Goal: Task Accomplishment & Management: Use online tool/utility

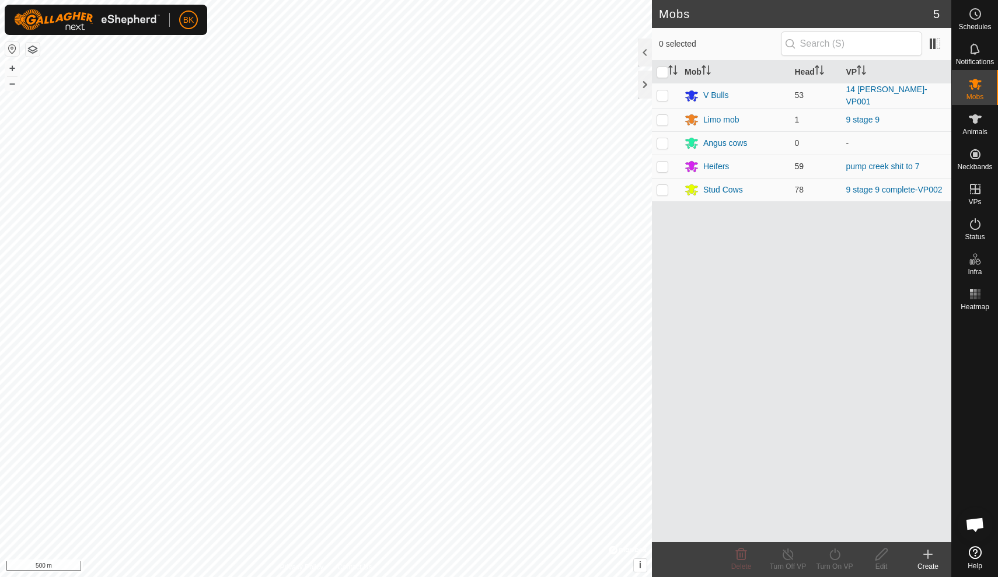
click at [662, 163] on p-checkbox at bounding box center [663, 166] width 12 height 9
checkbox input "true"
click at [789, 559] on icon at bounding box center [788, 555] width 15 height 14
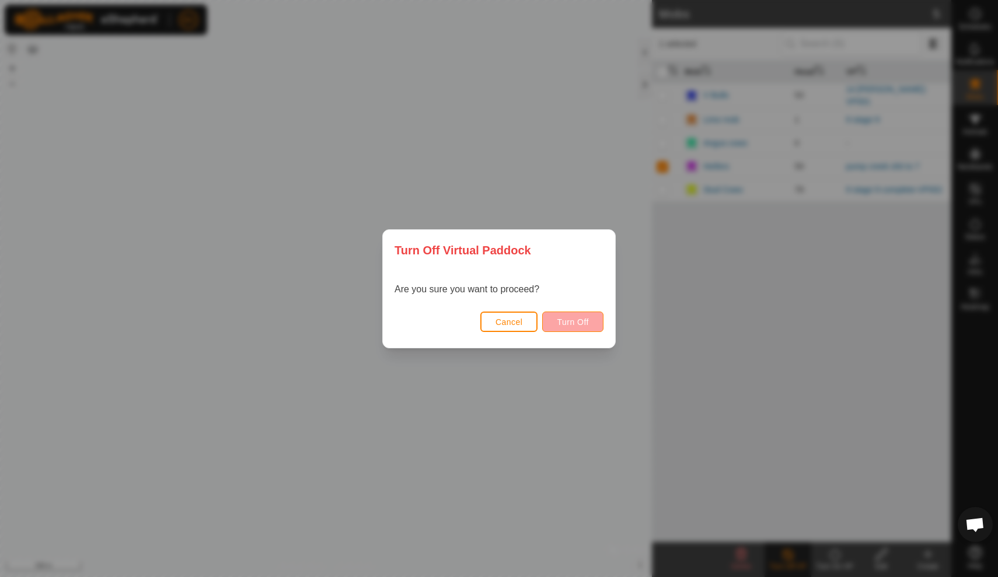
click at [601, 328] on button "Turn Off" at bounding box center [572, 322] width 61 height 20
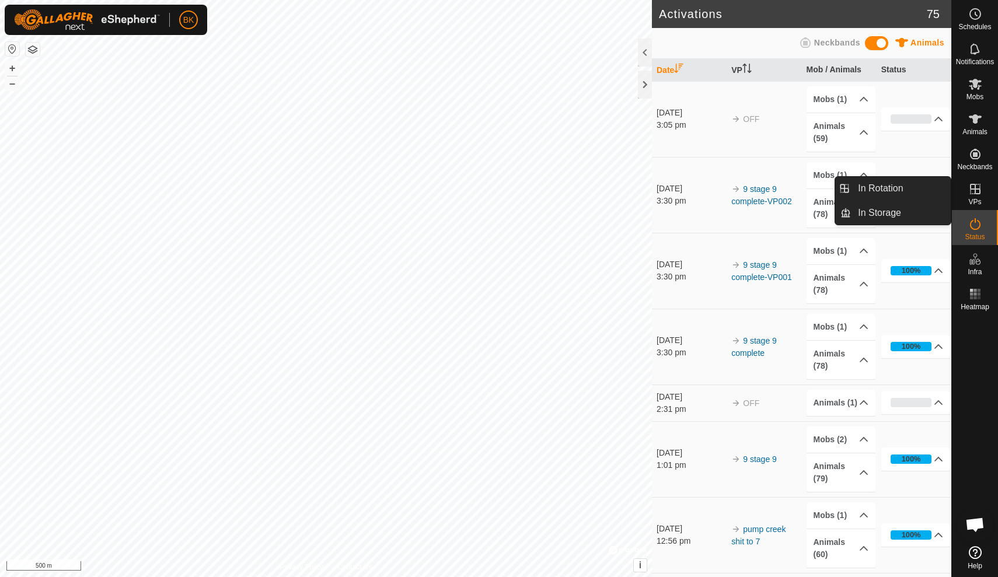
click at [980, 201] on span "VPs" at bounding box center [975, 202] width 13 height 7
click at [945, 189] on link "In Rotation" at bounding box center [901, 188] width 100 height 23
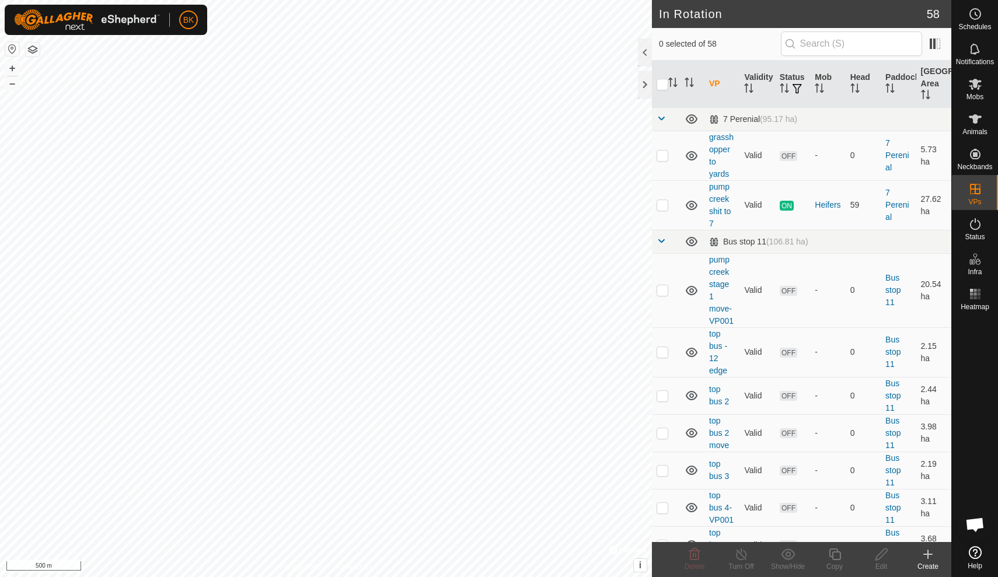
click at [936, 561] on create-svg-icon at bounding box center [928, 555] width 47 height 14
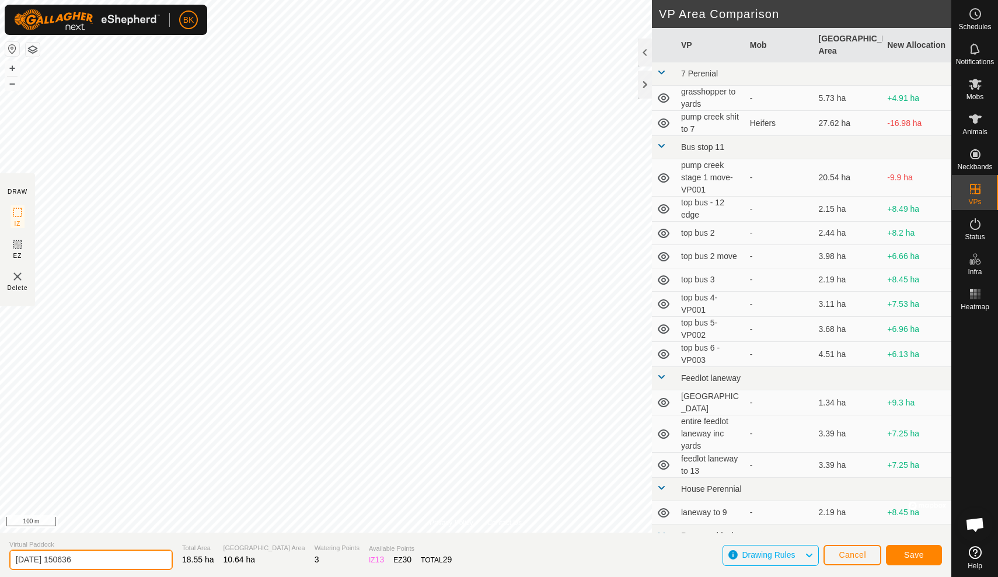
click at [102, 559] on input "2025-09-21 150636" at bounding box center [90, 560] width 163 height 20
type input "2"
type input "9 to yards"
click at [386, 577] on div "Privacy Policy Contact Us + – ⇧ i © Mapbox , © OpenStreetMap , Improve this map…" at bounding box center [476, 288] width 952 height 577
click at [924, 554] on span "Save" at bounding box center [914, 555] width 20 height 9
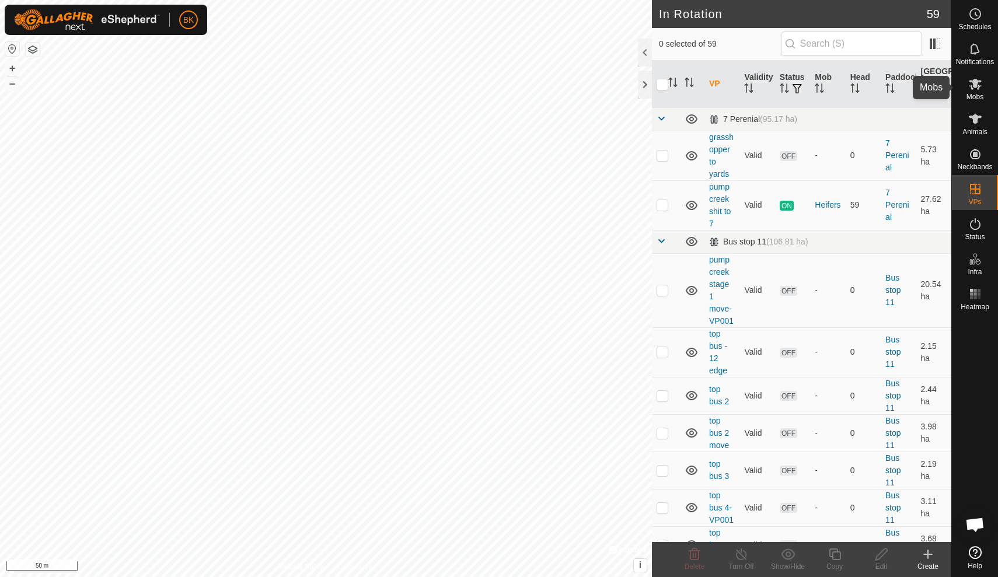
click at [977, 85] on icon at bounding box center [975, 84] width 13 height 11
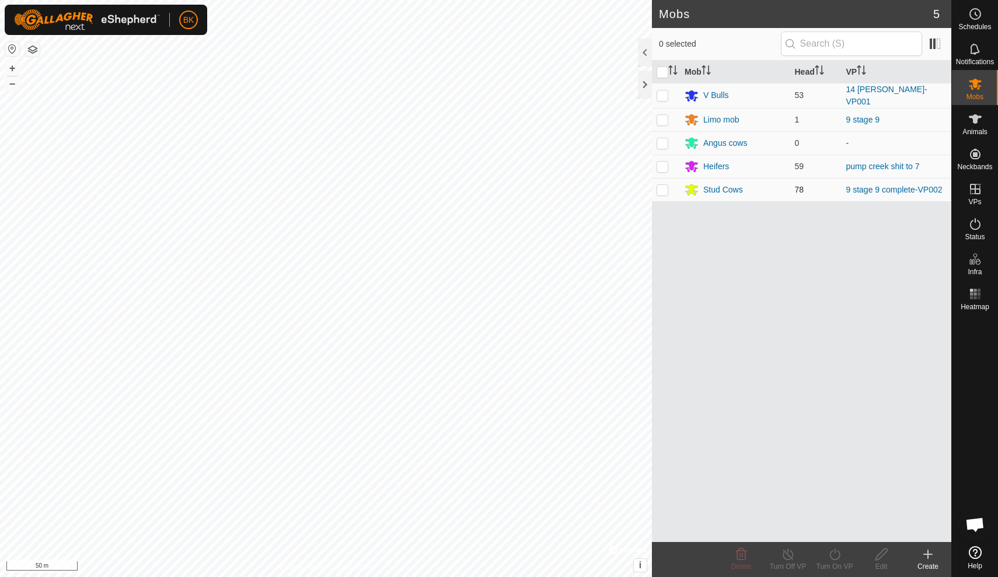
click at [668, 190] on p-checkbox at bounding box center [663, 189] width 12 height 9
checkbox input "true"
click at [838, 557] on icon at bounding box center [835, 555] width 15 height 14
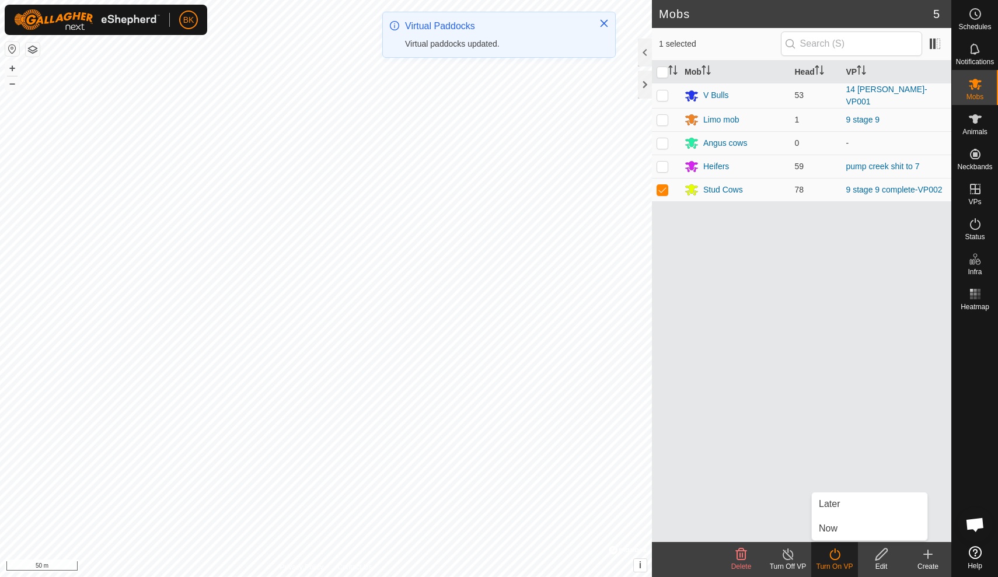
click at [834, 531] on link "Now" at bounding box center [870, 528] width 116 height 23
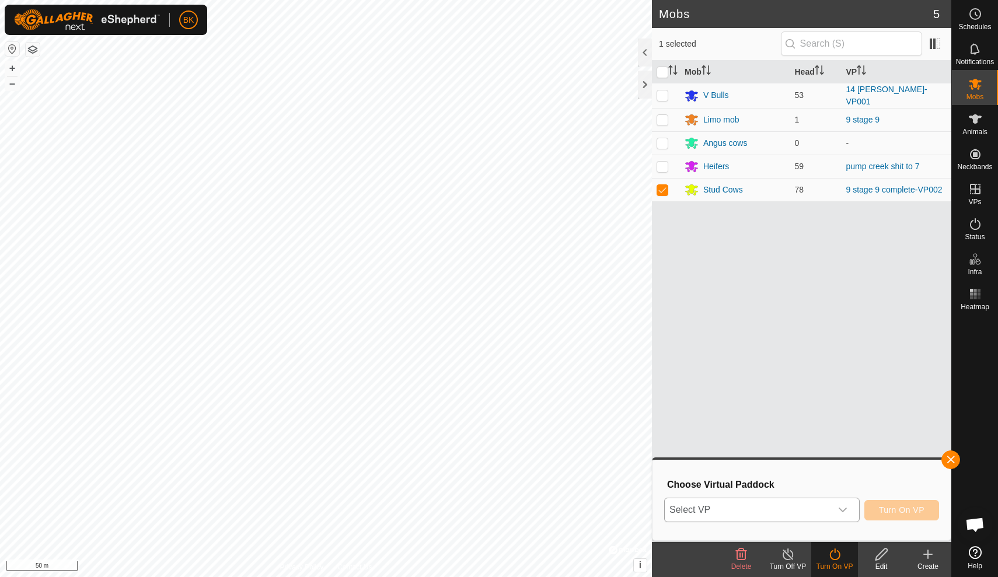
click at [845, 512] on icon "dropdown trigger" at bounding box center [842, 510] width 9 height 9
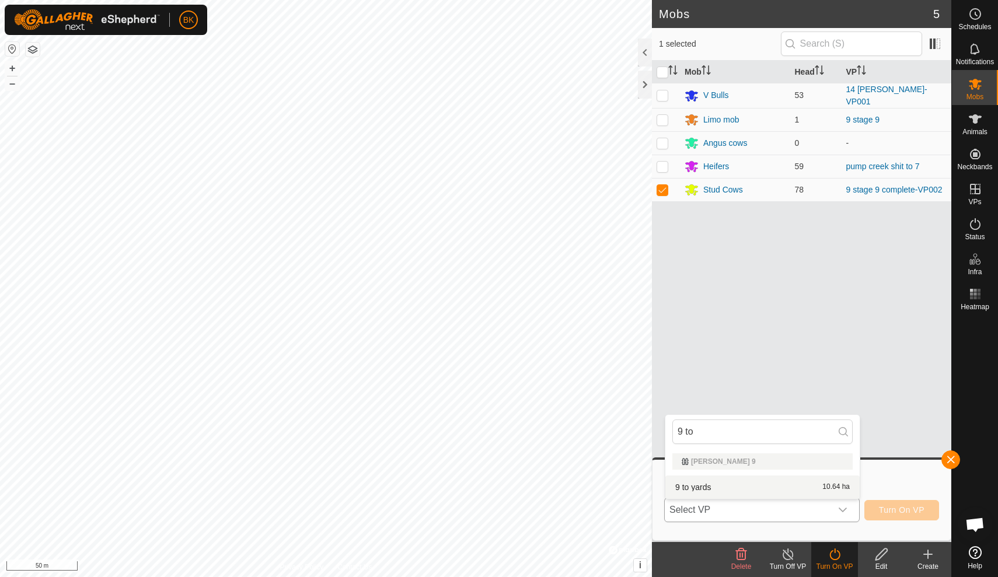
type input "9 to"
click at [788, 488] on li "9 to yards 10.64 ha" at bounding box center [763, 487] width 194 height 23
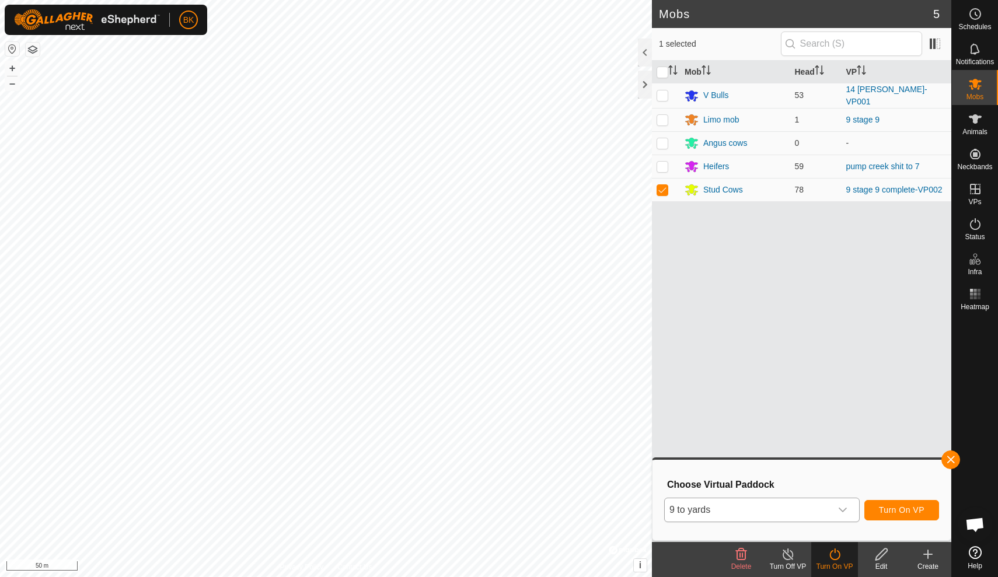
click at [892, 509] on span "Turn On VP" at bounding box center [902, 510] width 46 height 9
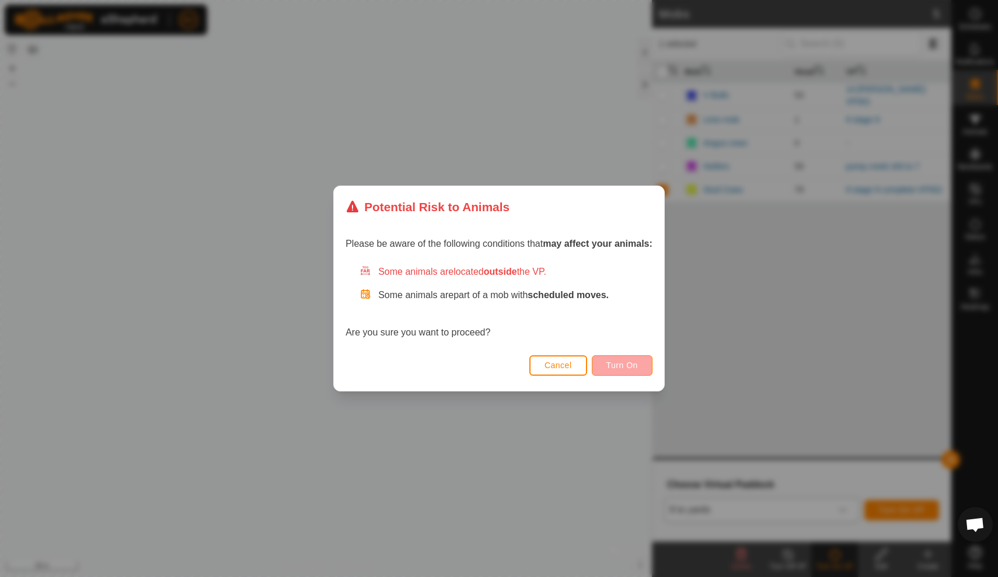
click at [631, 359] on button "Turn On" at bounding box center [622, 366] width 61 height 20
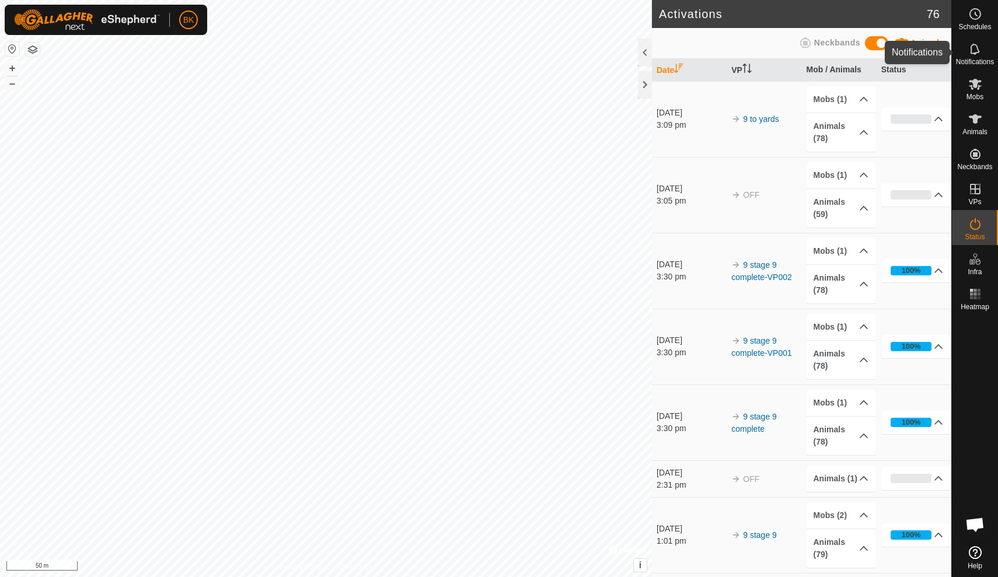
click at [979, 43] on icon at bounding box center [976, 49] width 14 height 14
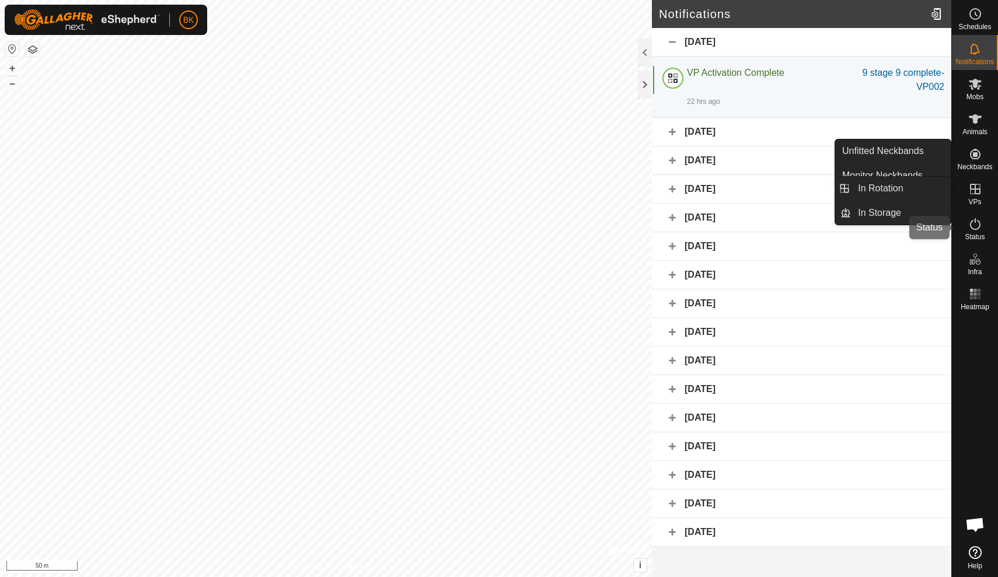
click at [979, 224] on icon at bounding box center [976, 224] width 14 height 14
